Goal: Use online tool/utility: Utilize a website feature to perform a specific function

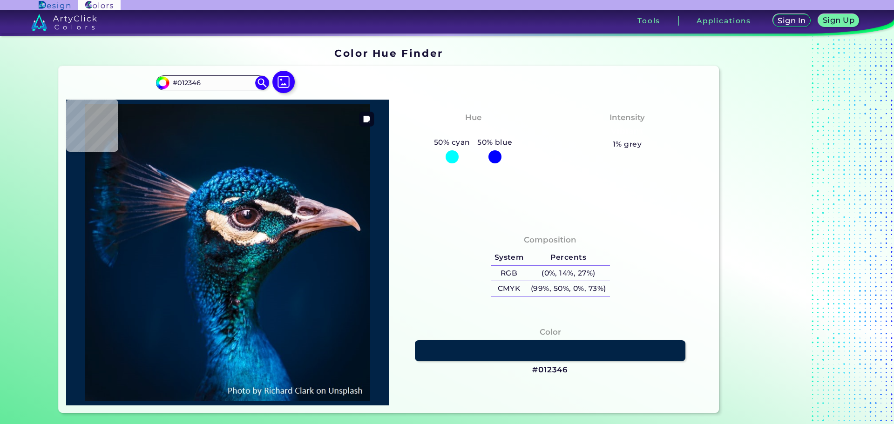
type input "#002245"
type input "#002144"
type input "#002142"
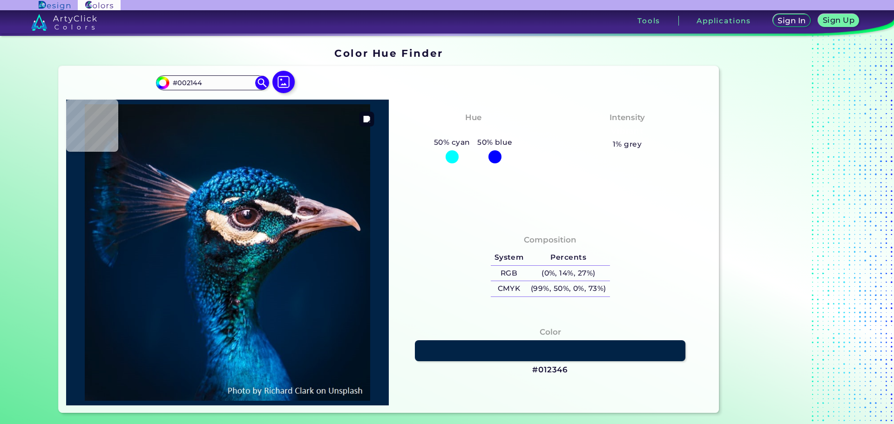
type input "#002142"
type input "#002041"
type input "#002142"
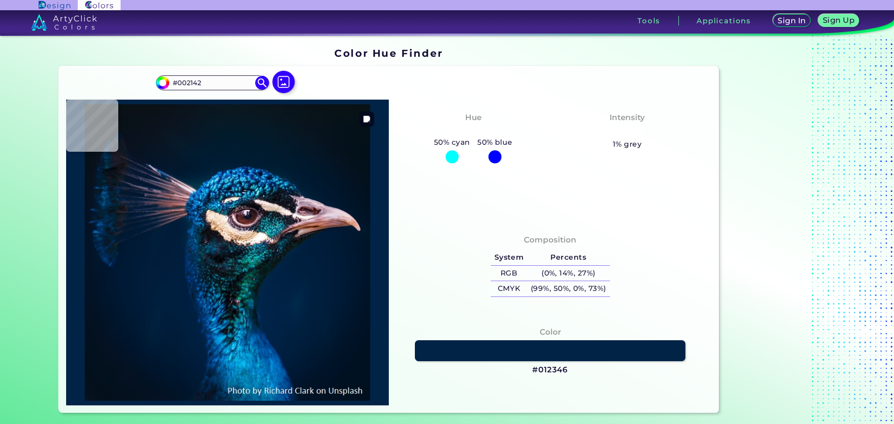
type input "#002040"
type input "#01203f"
type input "#01203F"
type input "#001f3e"
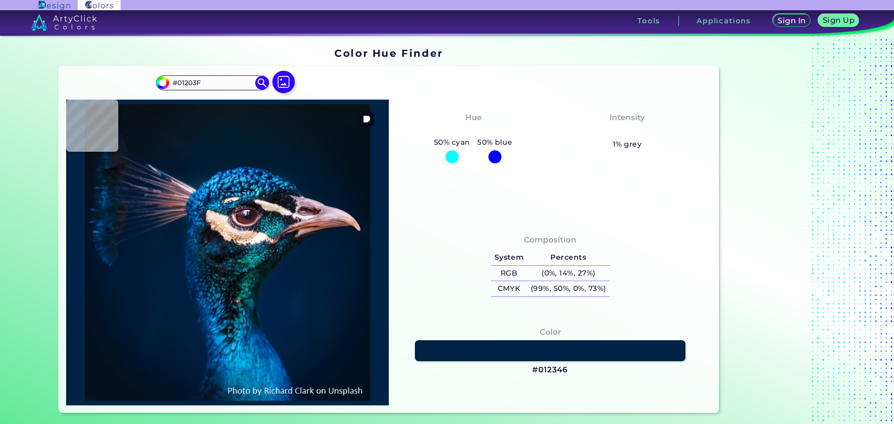
type input "#001F3E"
type input "#001d3d"
type input "#001D3D"
type input "#011d3b"
type input "#011D3B"
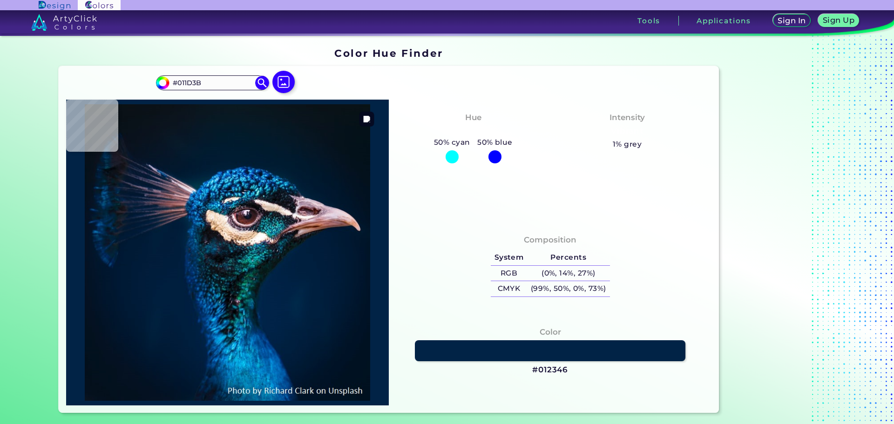
type input "#011c3a"
type input "#011C3A"
type input "#011c39"
type input "#011C39"
type input "#001d3b"
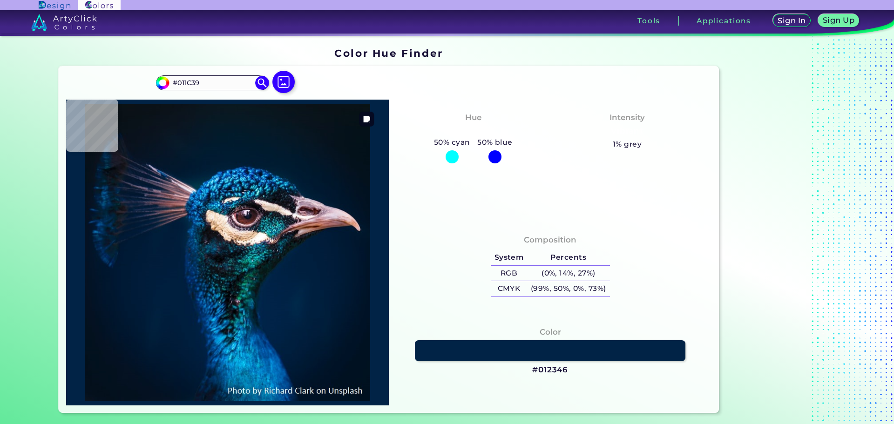
type input "#001D3B"
type input "#001e3a"
type input "#001E3A"
type input "#011c3a"
type input "#011C3A"
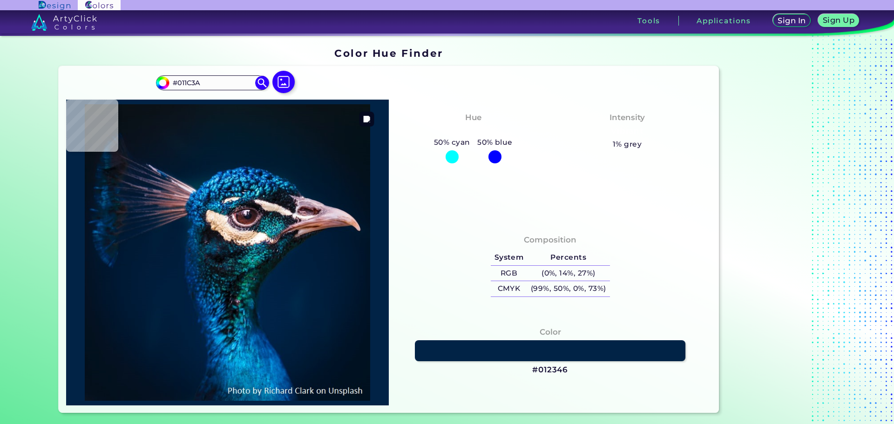
type input "#011c39"
type input "#011C39"
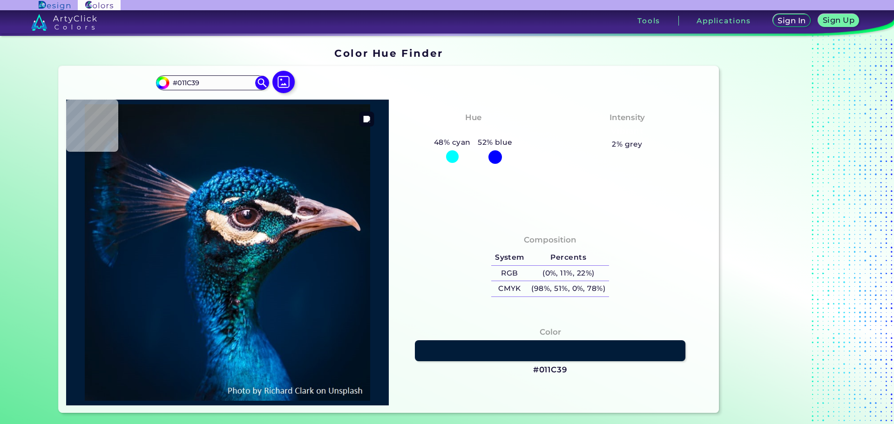
type input "#011c3a"
type input "#011C3A"
type input "#011c39"
type input "#011C39"
type input "#001b38"
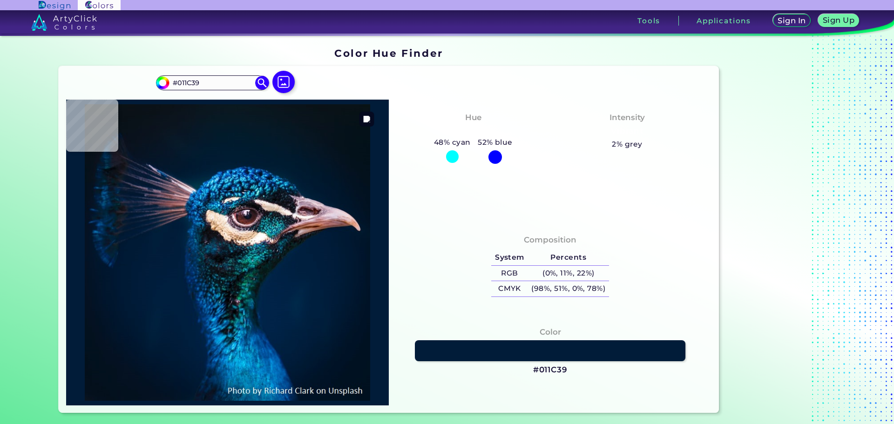
type input "#001B38"
type input "#794235"
type input "#c9a3af"
type input "#C9A3AF"
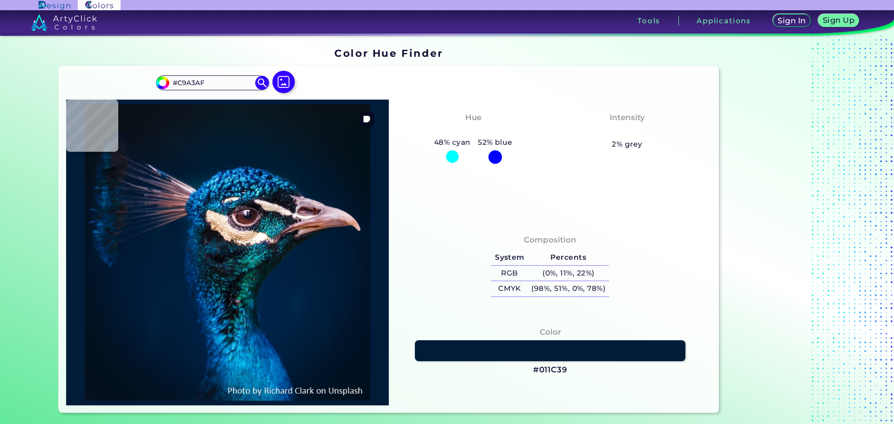
type input "#b998ab"
type input "#B998AB"
type input "#05142f"
type input "#05142F"
type input "#001c34"
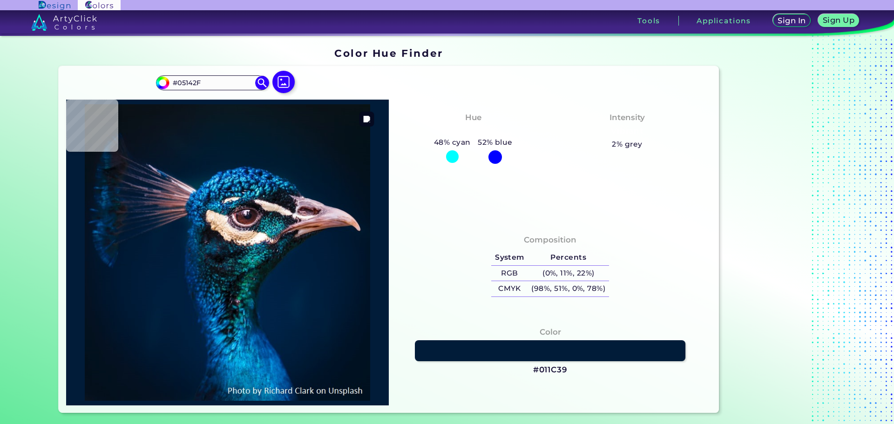
type input "#001C34"
type input "#001830"
type input "#00192f"
type input "#00192F"
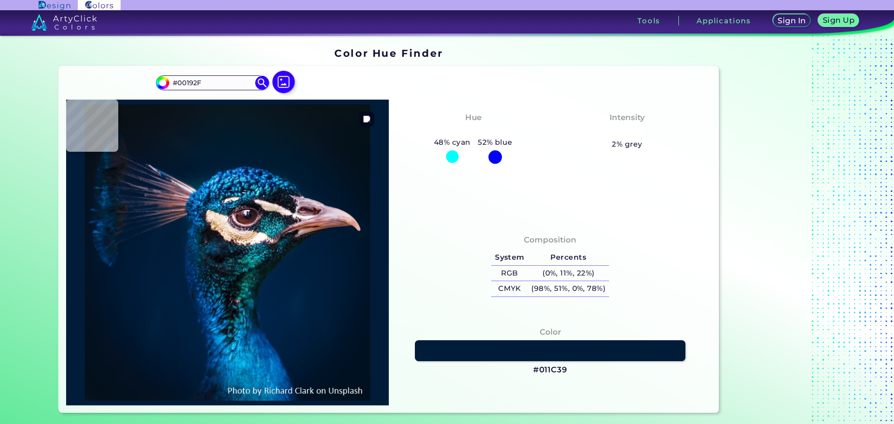
type input "#00182c"
type input "#00182C"
type input "#01182a"
type input "#01182A"
type input "#02172a"
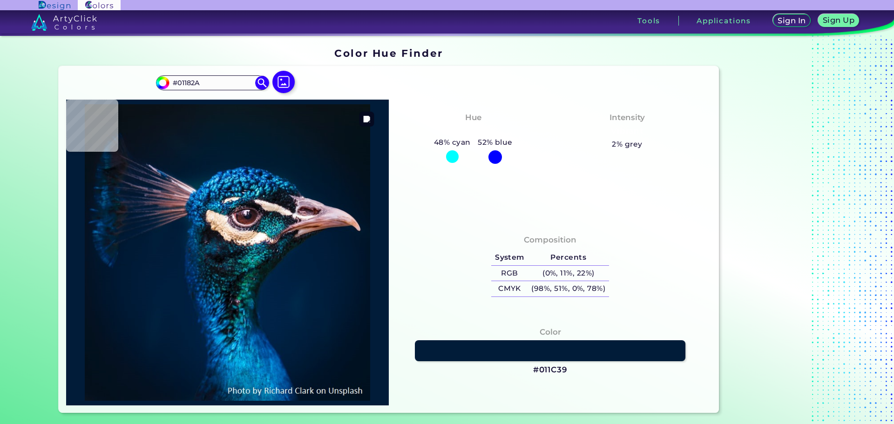
type input "#02172A"
type input "#021728"
type input "#041728"
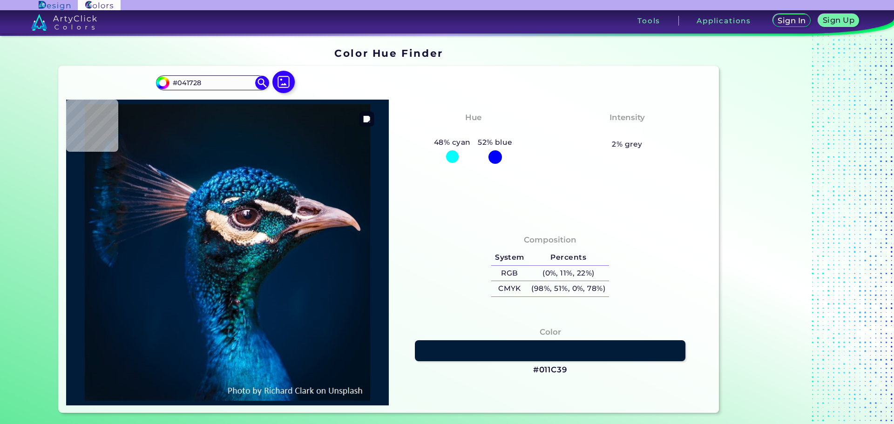
type input "#041726"
type input "#051625"
type input "#061625"
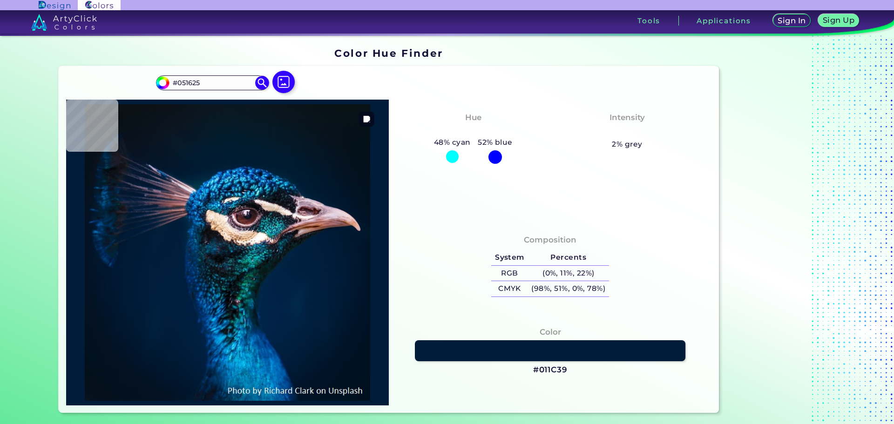
type input "#061625"
type input "#071522"
type input "#081623"
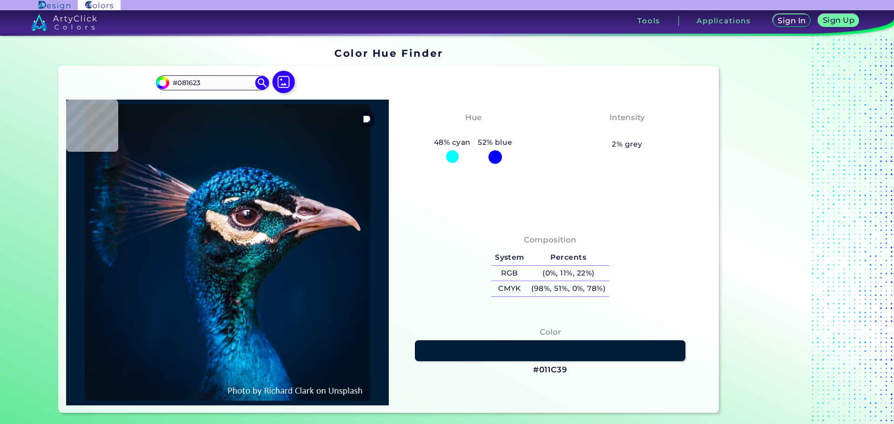
type input "#071522"
type input "#071521"
type input "#071520"
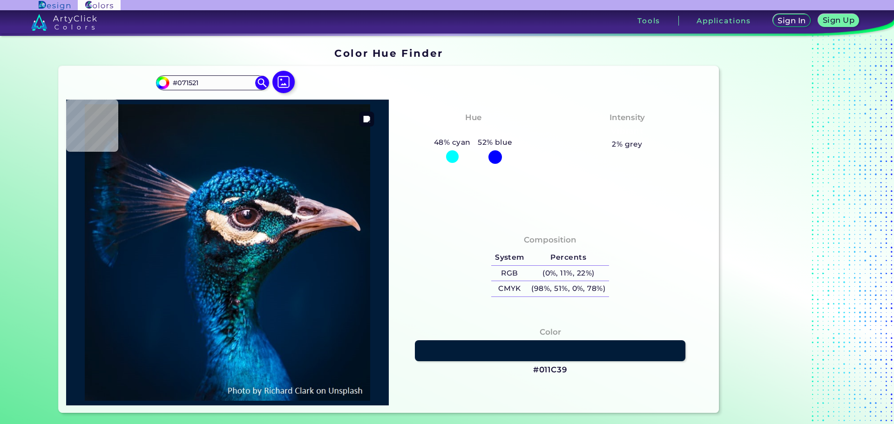
type input "#071520"
type input "#061520"
type input "#071520"
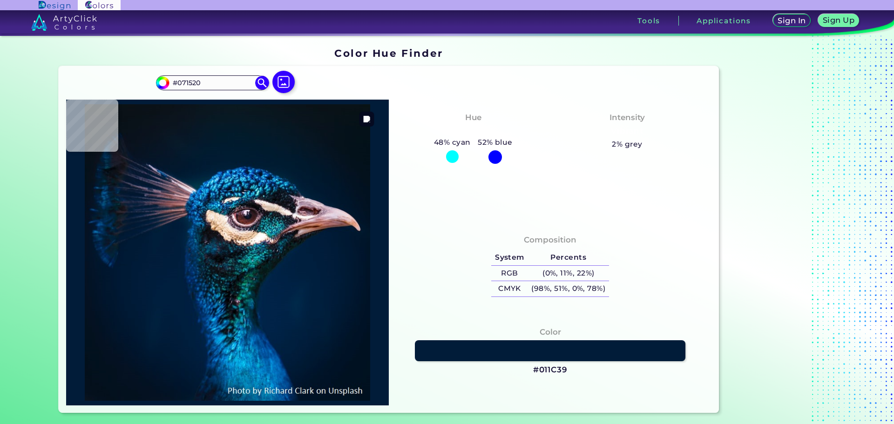
type input "#06141d"
type input "#06141D"
type input "#07141d"
type input "#07141D"
type input "#09131d"
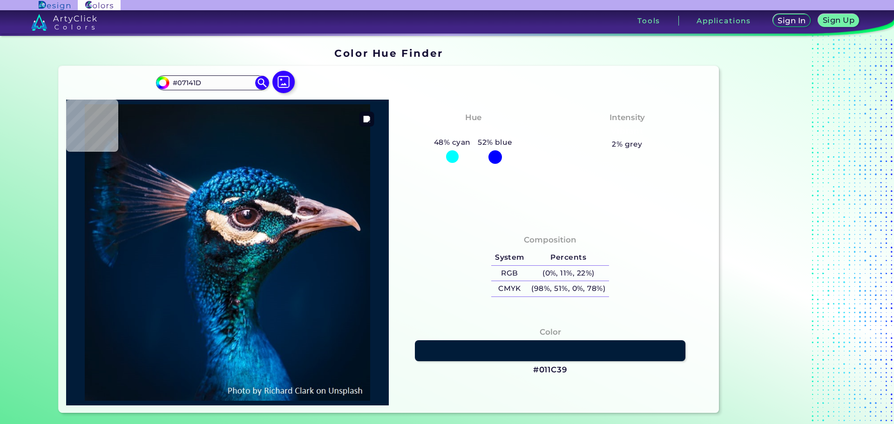
type input "#09131D"
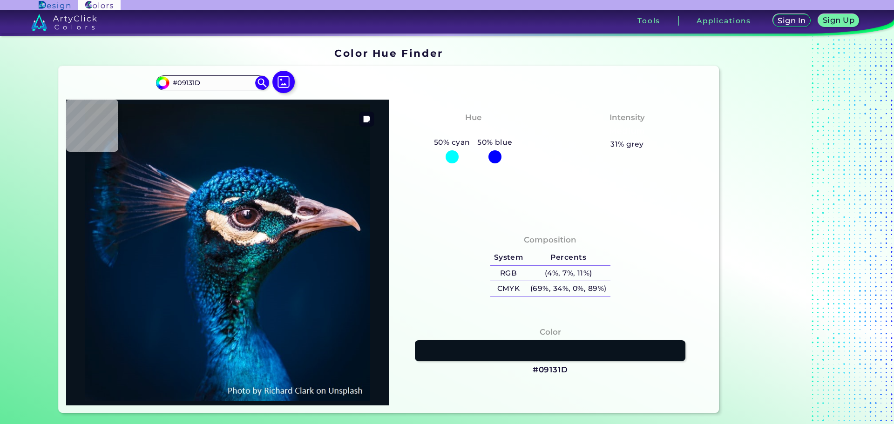
type input "#0b141d"
type input "#0B141D"
type input "#0a141d"
type input "#0A141D"
type input "#09131c"
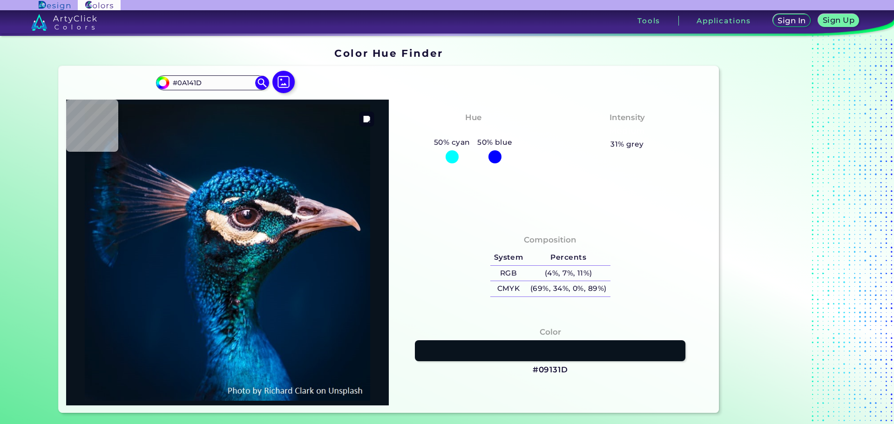
type input "#09131C"
type input "#0a151b"
type input "#0A151B"
type input "#09131c"
type input "#09131C"
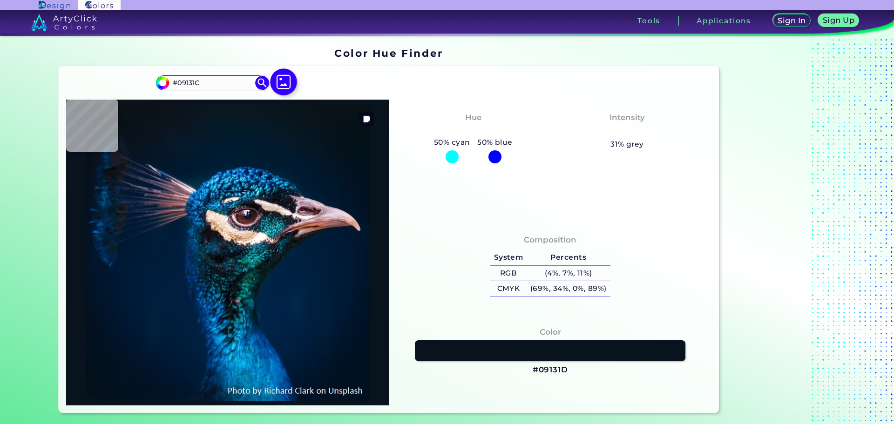
type input "#0b141b"
type input "#0B141B"
type input "#09141a"
type input "#09141A"
type input "#0a131a"
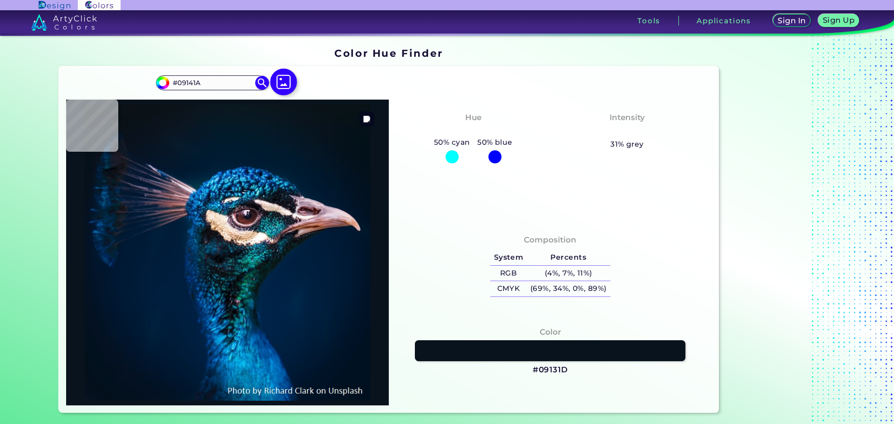
type input "#0A131A"
type input "#0a141d"
type input "#0A141D"
type input "#08151e"
type input "#08151E"
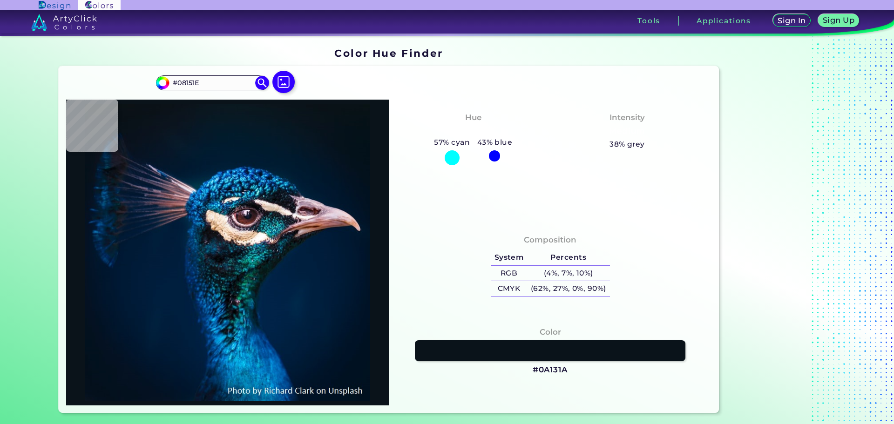
type input "#071520"
type input "#06141f"
type input "#06141F"
type input "#041421"
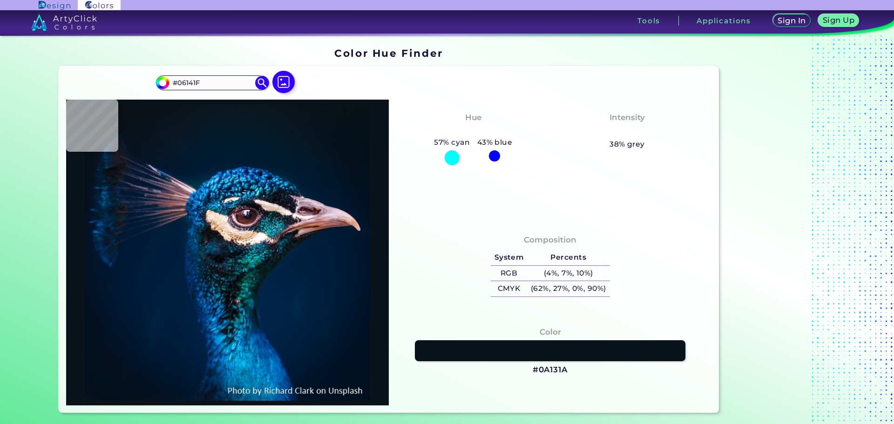
type input "#041421"
type input "#031321"
type input "#061323"
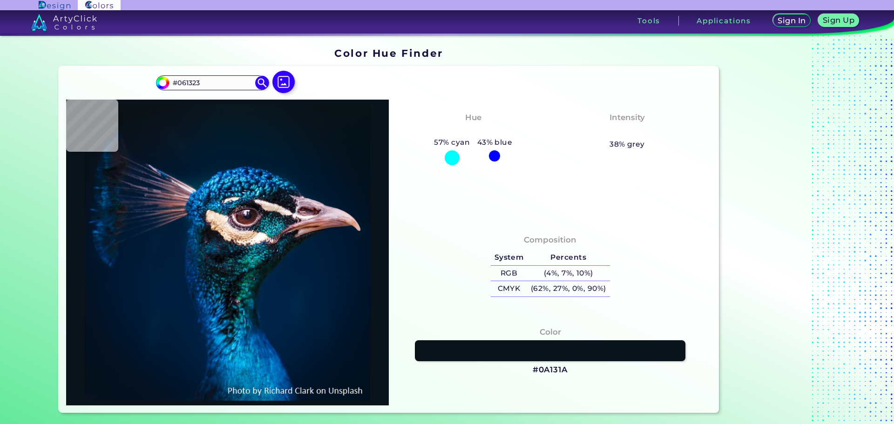
type input "#031121"
type input "#011120"
type input "#000000"
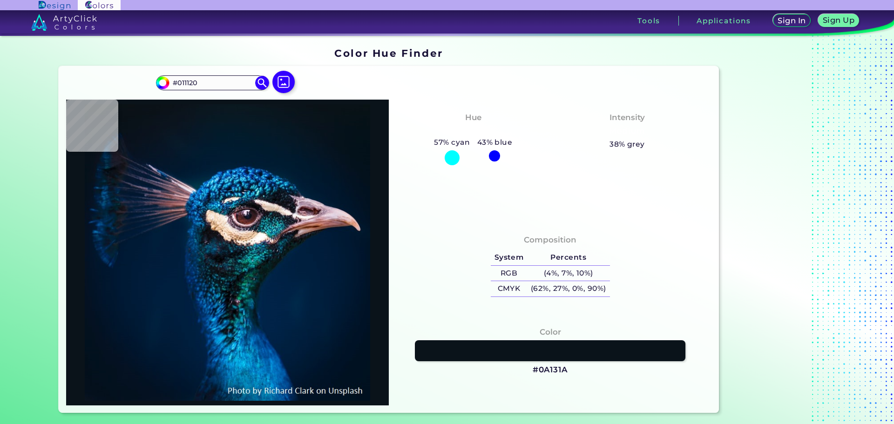
type input "#000000"
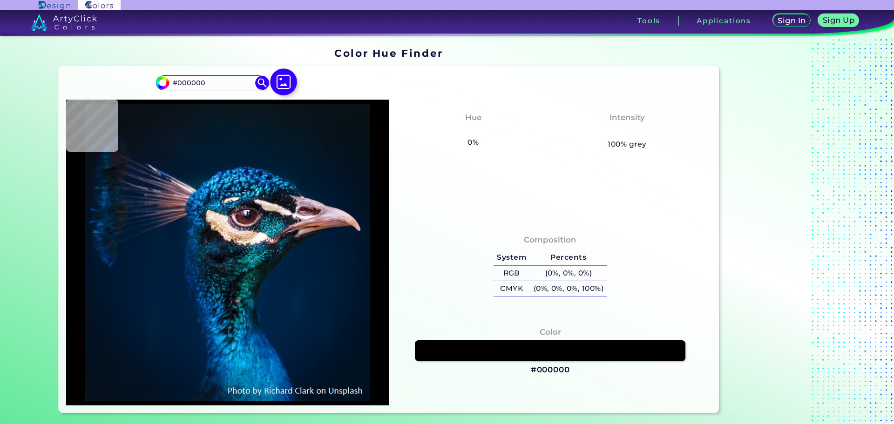
click at [280, 81] on img at bounding box center [283, 82] width 27 height 27
click at [0, 0] on input "file" at bounding box center [0, 0] width 0 height 0
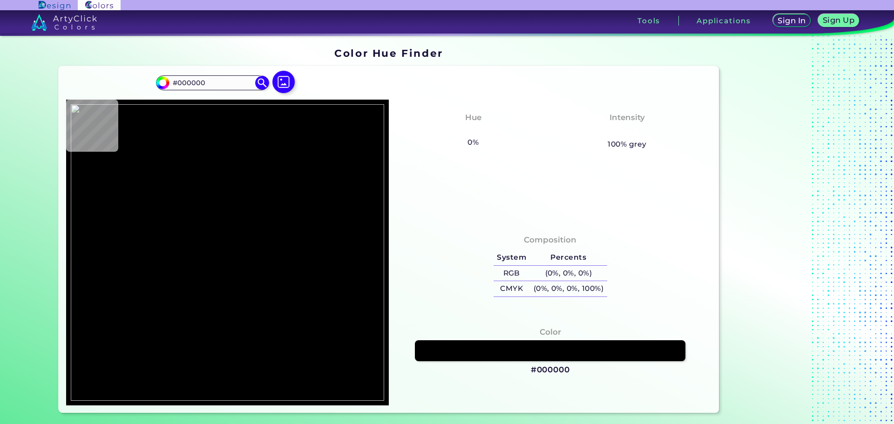
type input "#7c8487"
type input "#7C8487"
type input "#979da9"
type input "#979DA9"
type input "#a3a5b2"
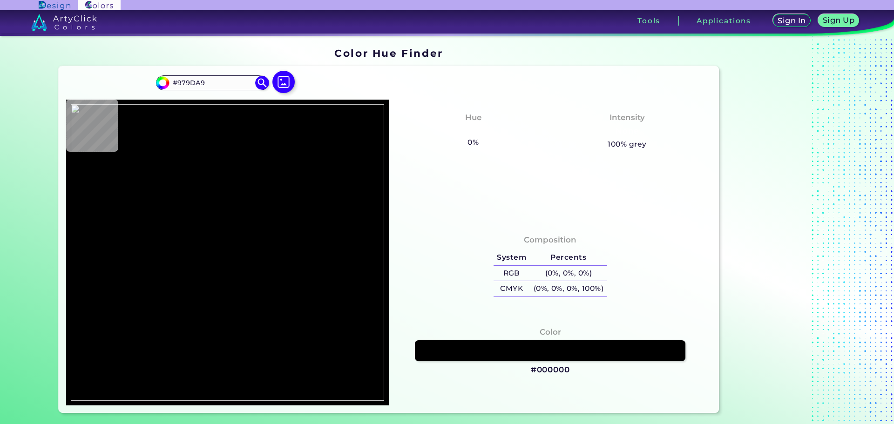
type input "#A3A5B2"
type input "#cfc7d7"
type input "#CFC7D7"
type input "#cbc5d4"
type input "#CBC5D4"
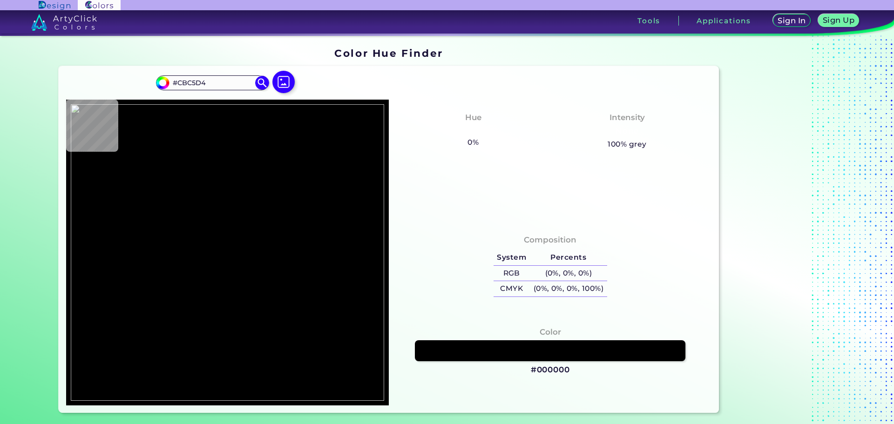
type input "#c7c1ce"
type input "#C7C1CE"
type input "#bab8c6"
type input "#BAB8C6"
type input "#acabb9"
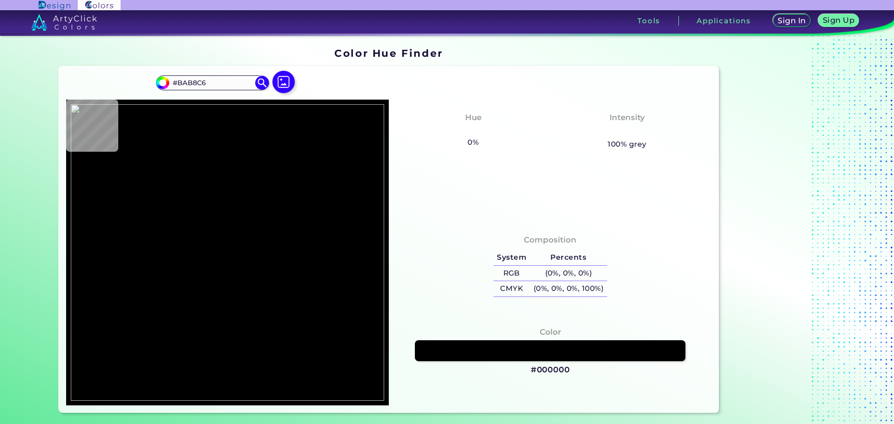
type input "#ACABB9"
type input "#bab9c7"
type input "#BAB9C7"
type input "#7d7c8a"
type input "#7D7C8A"
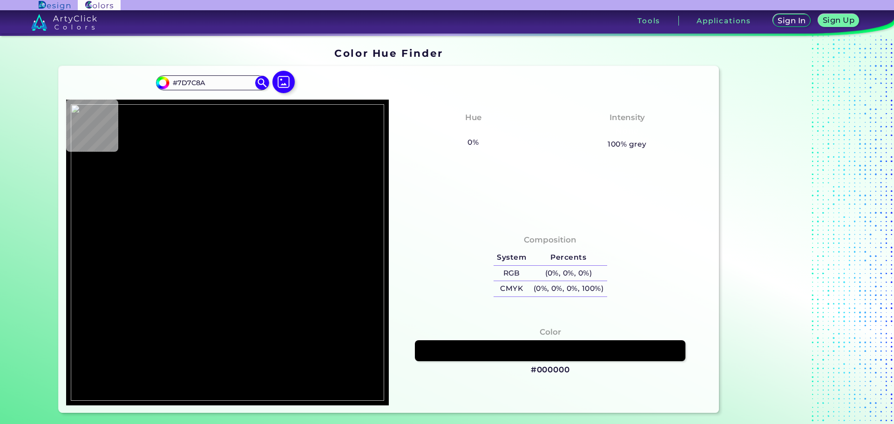
type input "#9494a1"
type input "#9494A1"
type input "#393944"
type input "#ababb8"
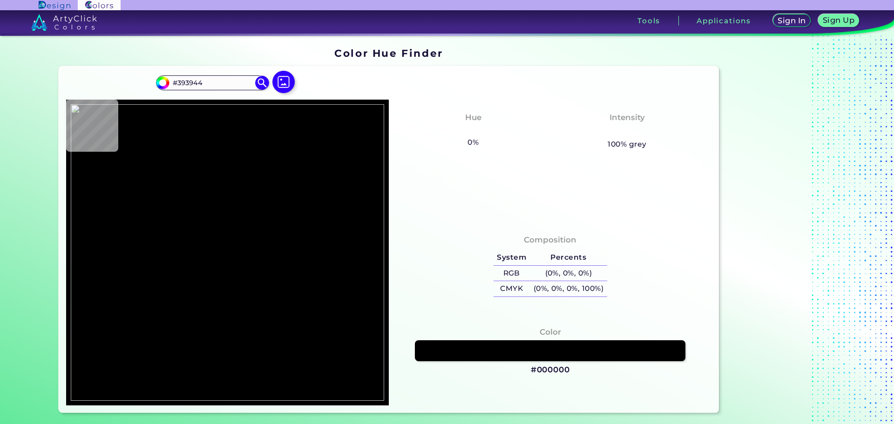
type input "#ABABB8"
type input "#afaebc"
type input "#AFAEBC"
type input "#aeadbd"
type input "#AEADBD"
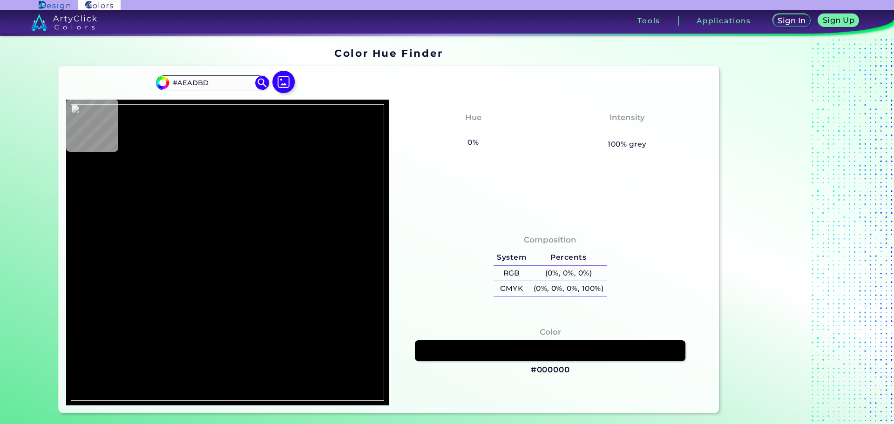
type input "#afaebe"
type input "#AFAEBE"
type input "#abaaba"
type input "#ABAABA"
type input "#c5c4d2"
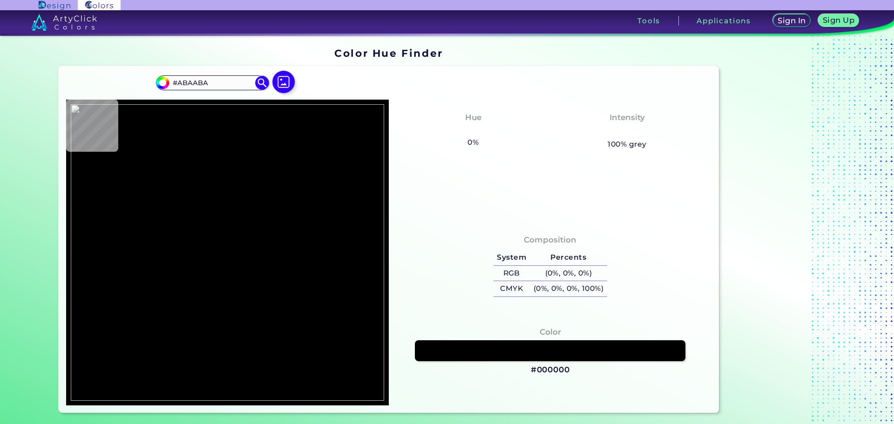
type input "#C5C4D2"
type input "#d3d2e0"
type input "#D3D2E0"
type input "#b2b0be"
type input "#B2B0BE"
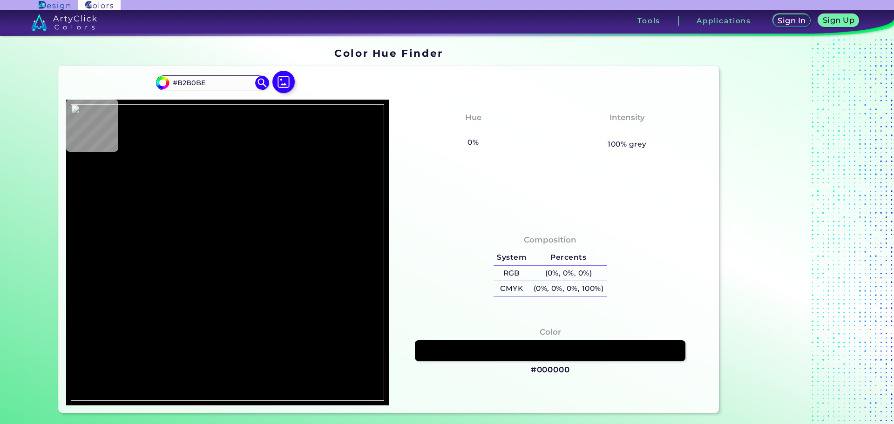
type input "#272930"
type input "#87868d"
type input "#87868D"
type input "#0f0e16"
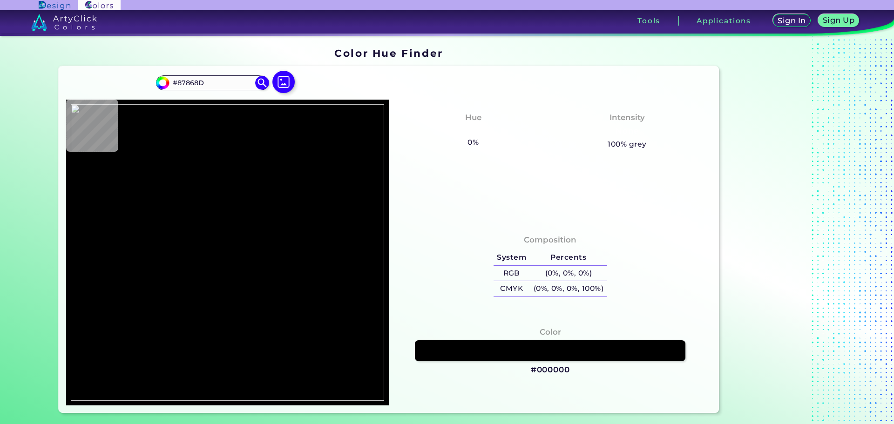
type input "#0F0E16"
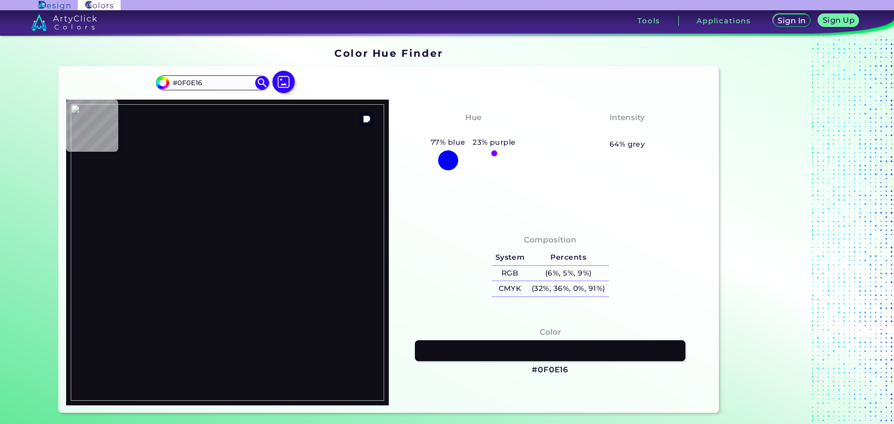
type input "#18171f"
type input "#18171F"
type input "#2f2e36"
type input "#2F2E36"
type input "#69696e"
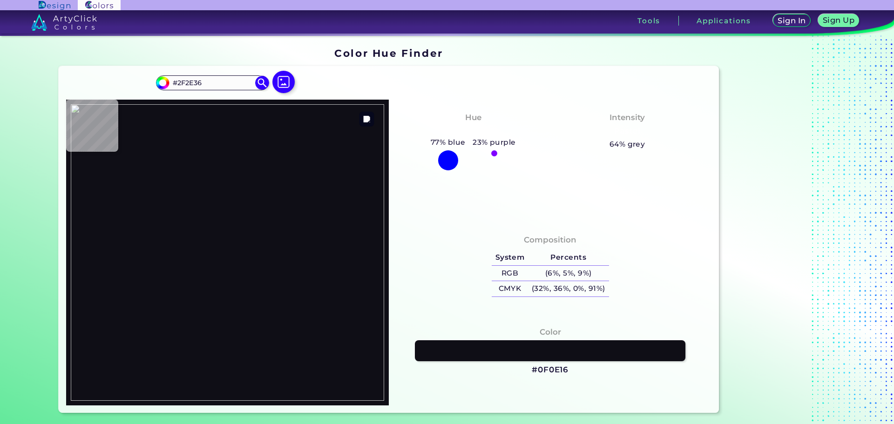
type input "#69696E"
type input "#2b2e33"
type input "#2B2E33"
type input "#16151b"
type input "#16151B"
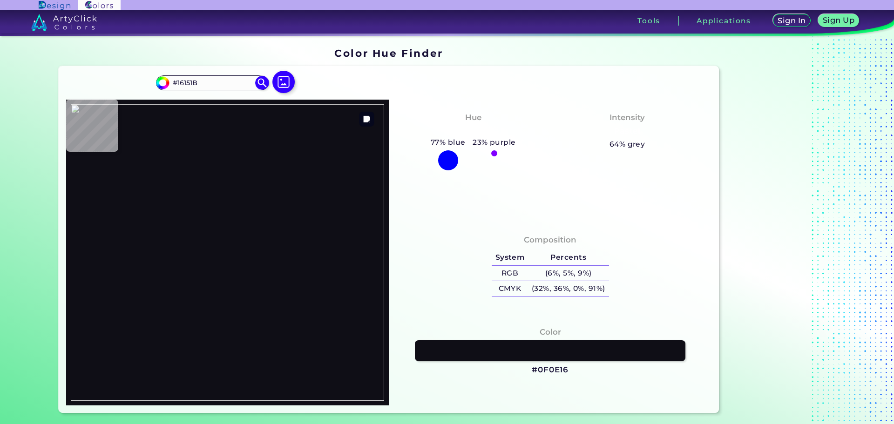
type input "#06050b"
type input "#06050B"
type input "#3d3c41"
type input "#3D3C41"
type input "#2d3235"
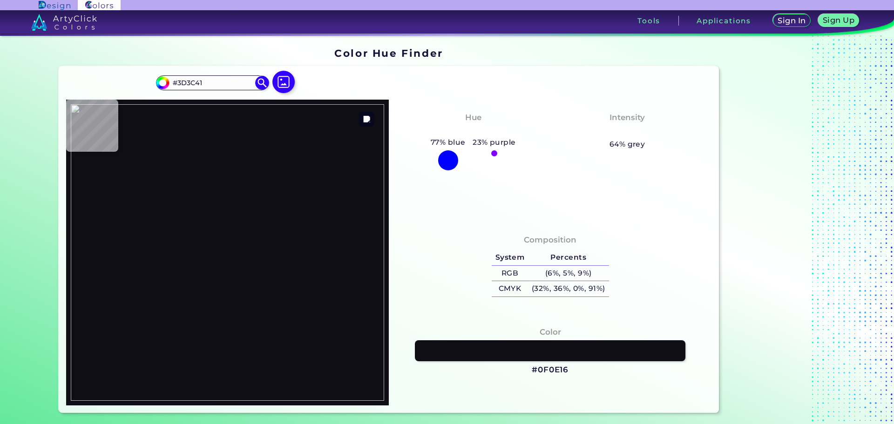
type input "#2D3235"
type input "#25252d"
type input "#25252D"
type input "#222424"
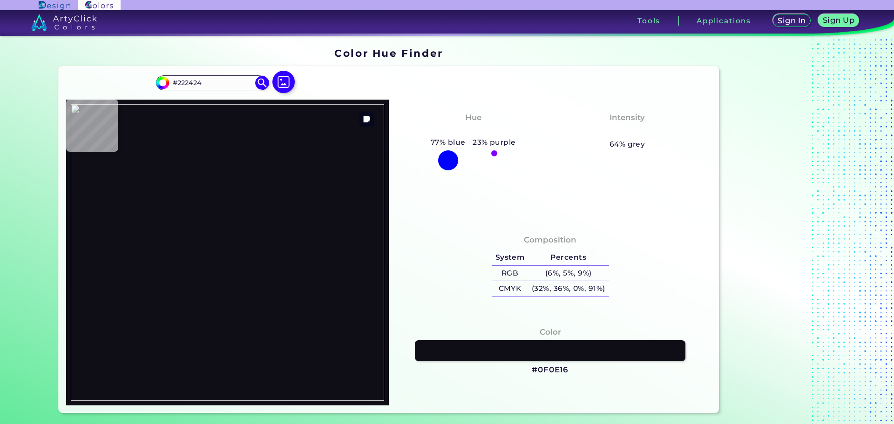
type input "#2a2e35"
type input "#2A2E35"
type input "#1e1e26"
type input "#1E1E26"
type input "#161118"
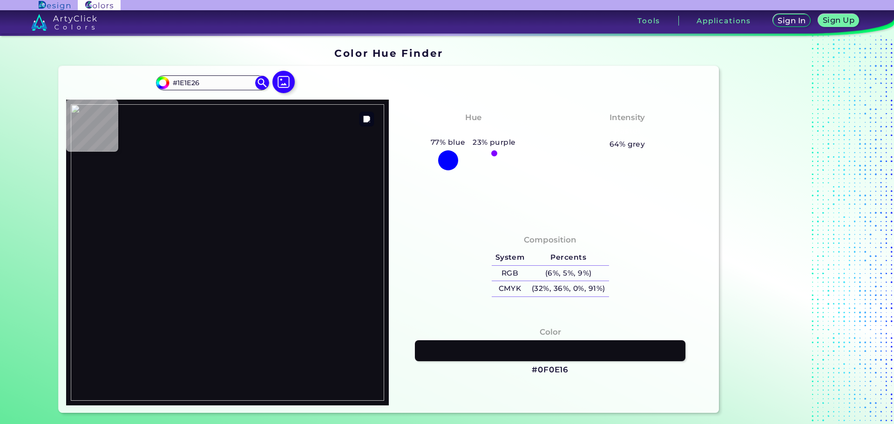
type input "#161118"
type input "#08030a"
type input "#08030A"
type input "#0a080d"
type input "#0A080D"
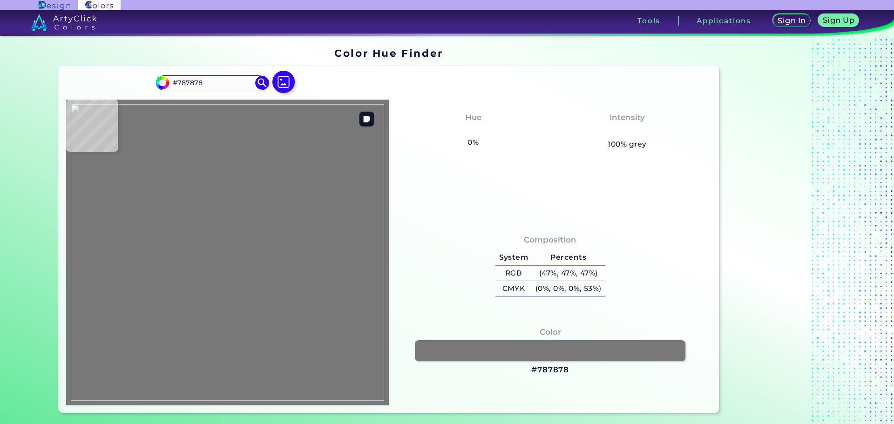
click at [191, 199] on img at bounding box center [227, 252] width 313 height 297
drag, startPoint x: 537, startPoint y: 368, endPoint x: 565, endPoint y: 368, distance: 28.0
click at [565, 368] on h3 "#787878" at bounding box center [550, 370] width 38 height 11
copy h3 "787878"
